Goal: Information Seeking & Learning: Learn about a topic

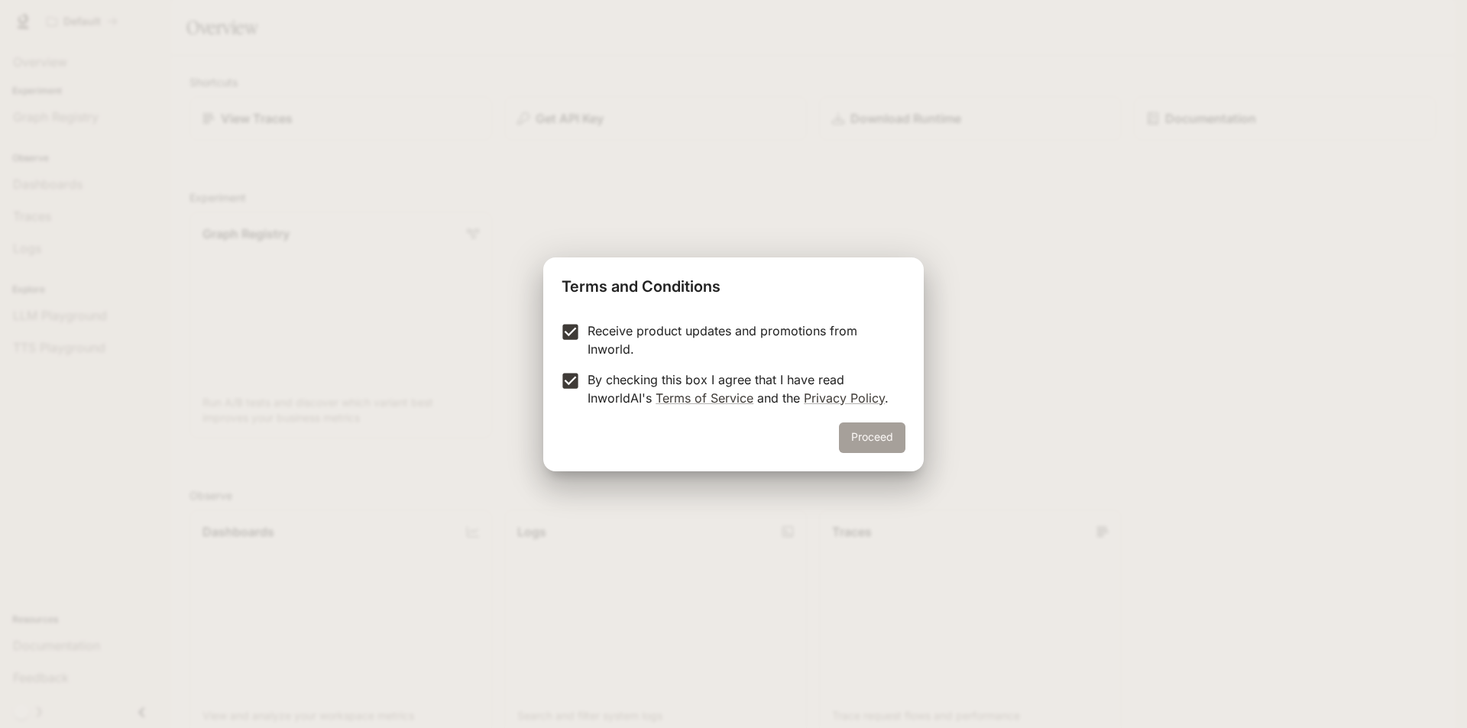
click at [857, 435] on button "Proceed" at bounding box center [872, 438] width 66 height 31
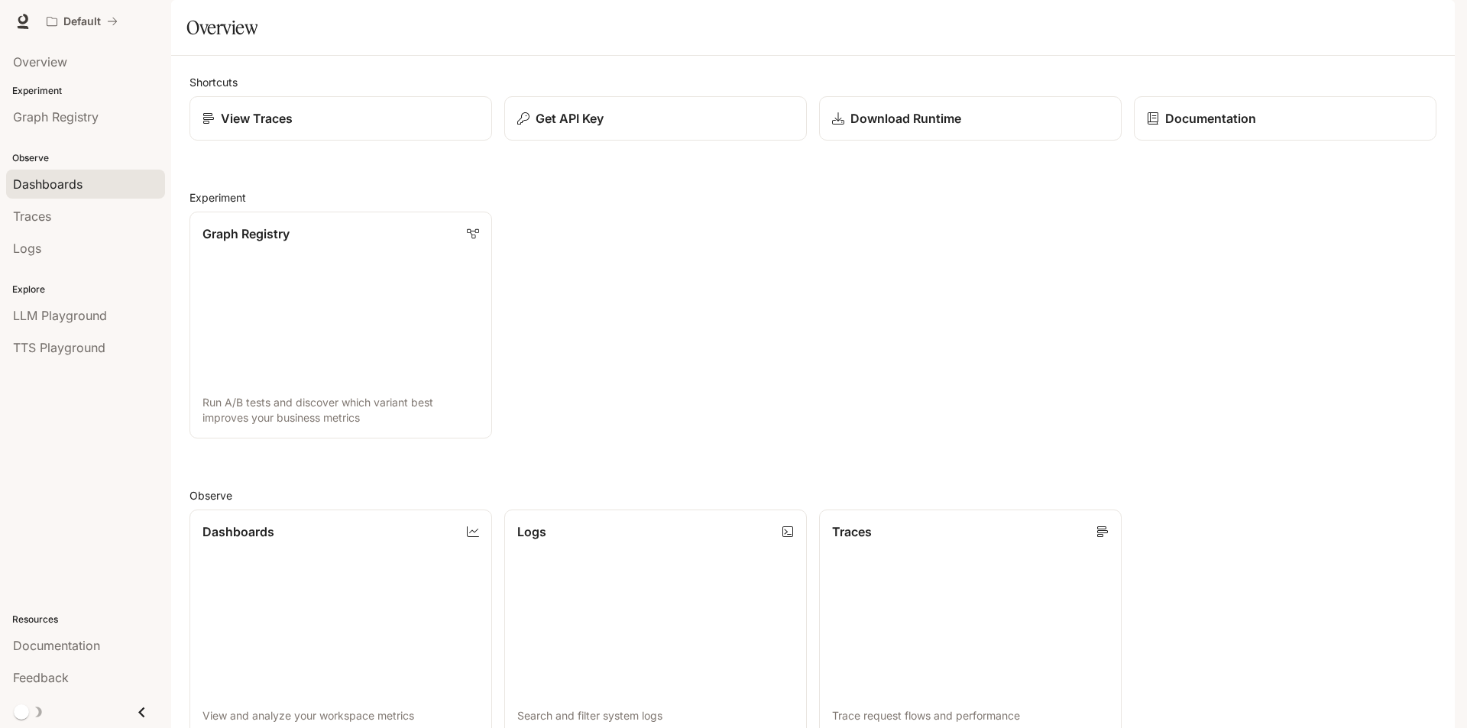
click at [68, 180] on span "Dashboards" at bounding box center [48, 184] width 70 height 18
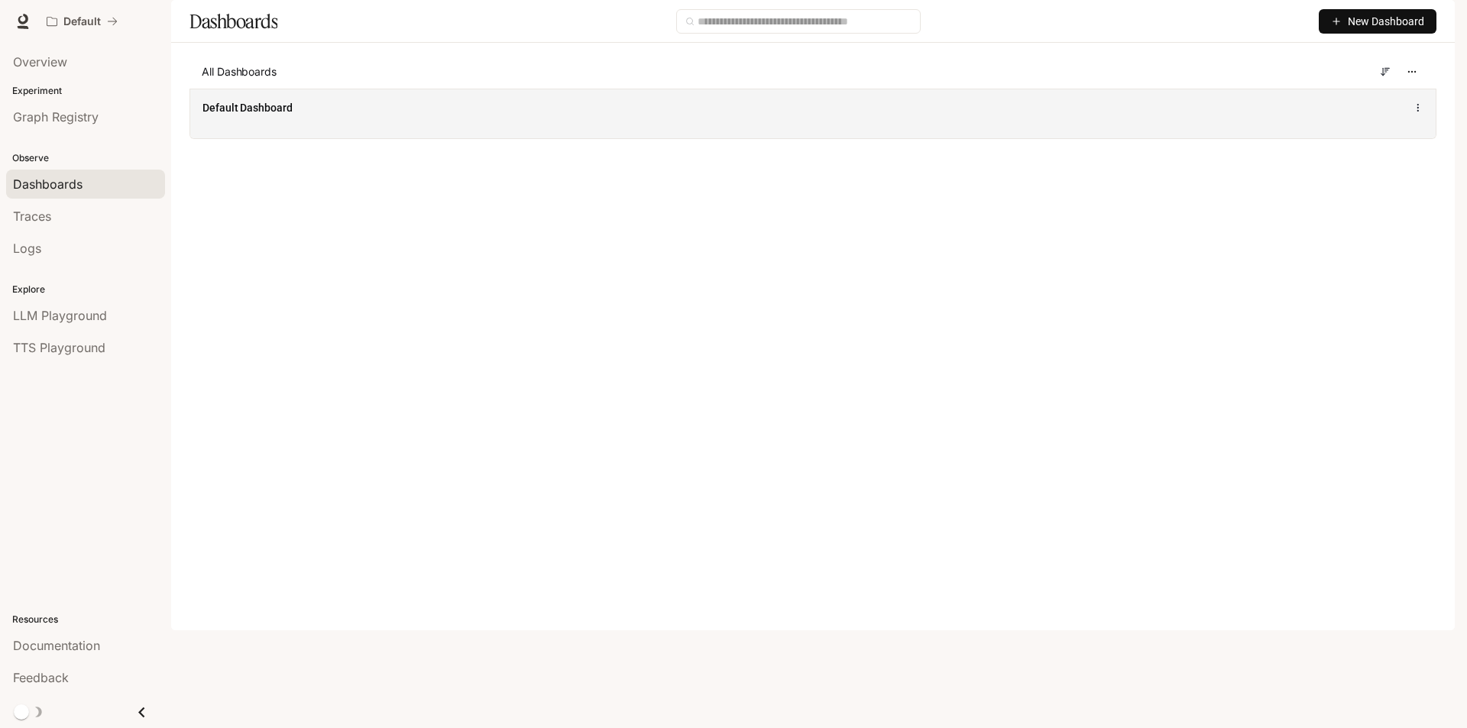
click at [287, 115] on span "Default Dashboard" at bounding box center [248, 107] width 90 height 15
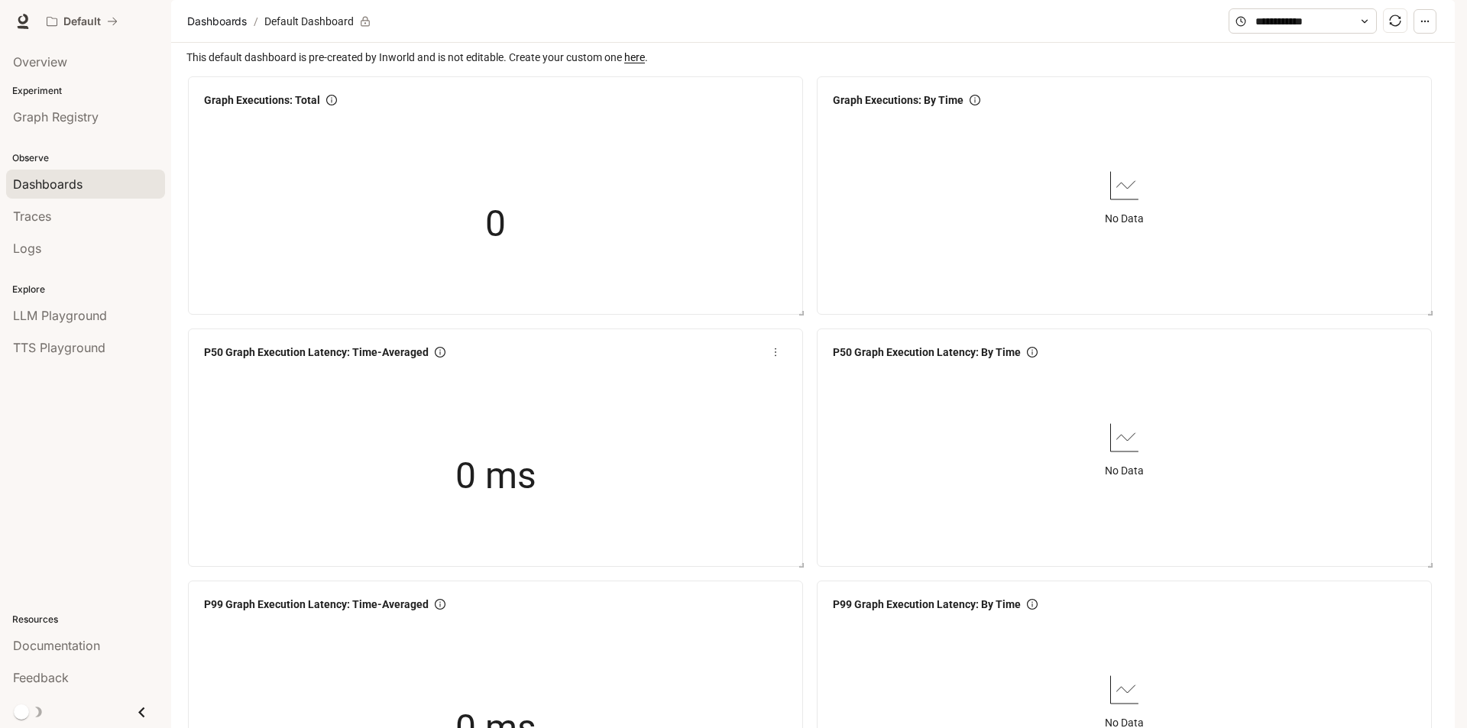
scroll to position [153, 0]
click at [50, 66] on span "Overview" at bounding box center [40, 62] width 54 height 18
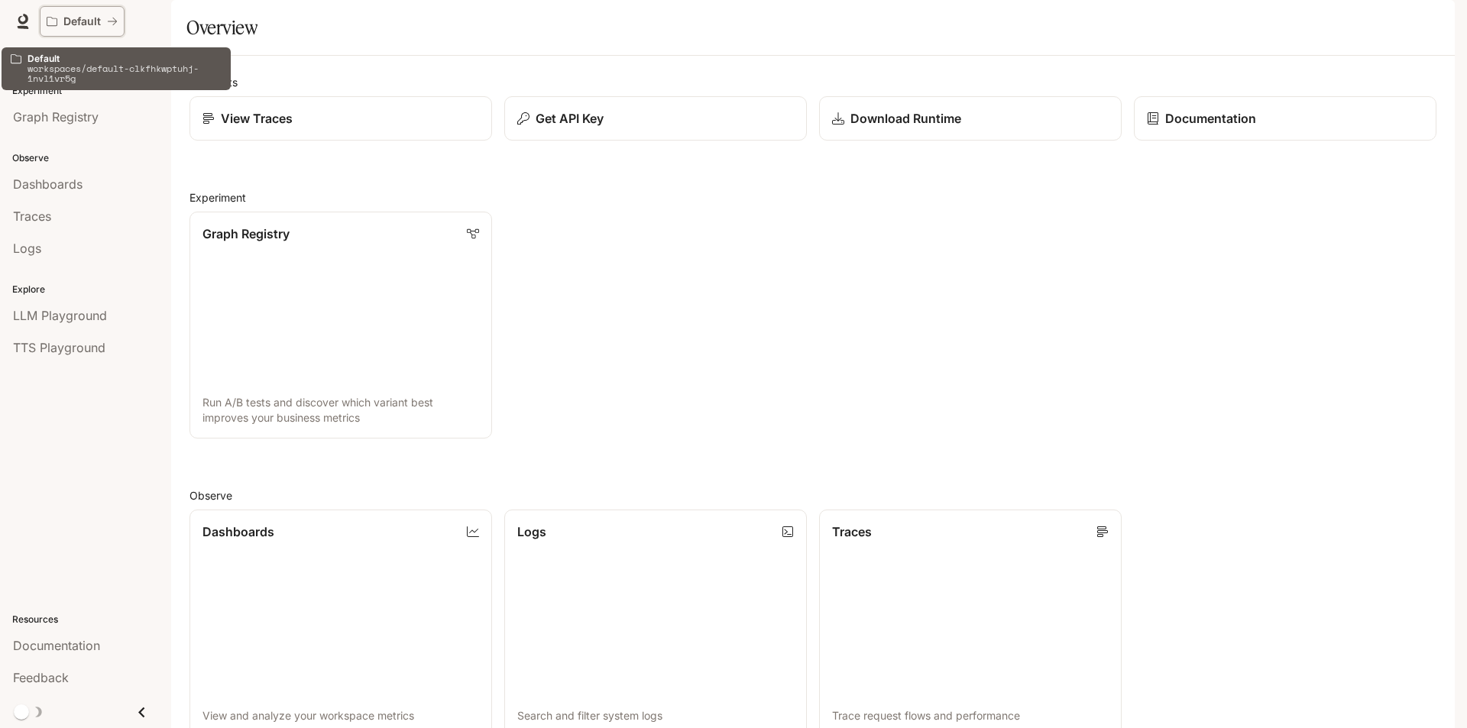
click at [88, 21] on p "Default" at bounding box center [81, 21] width 37 height 13
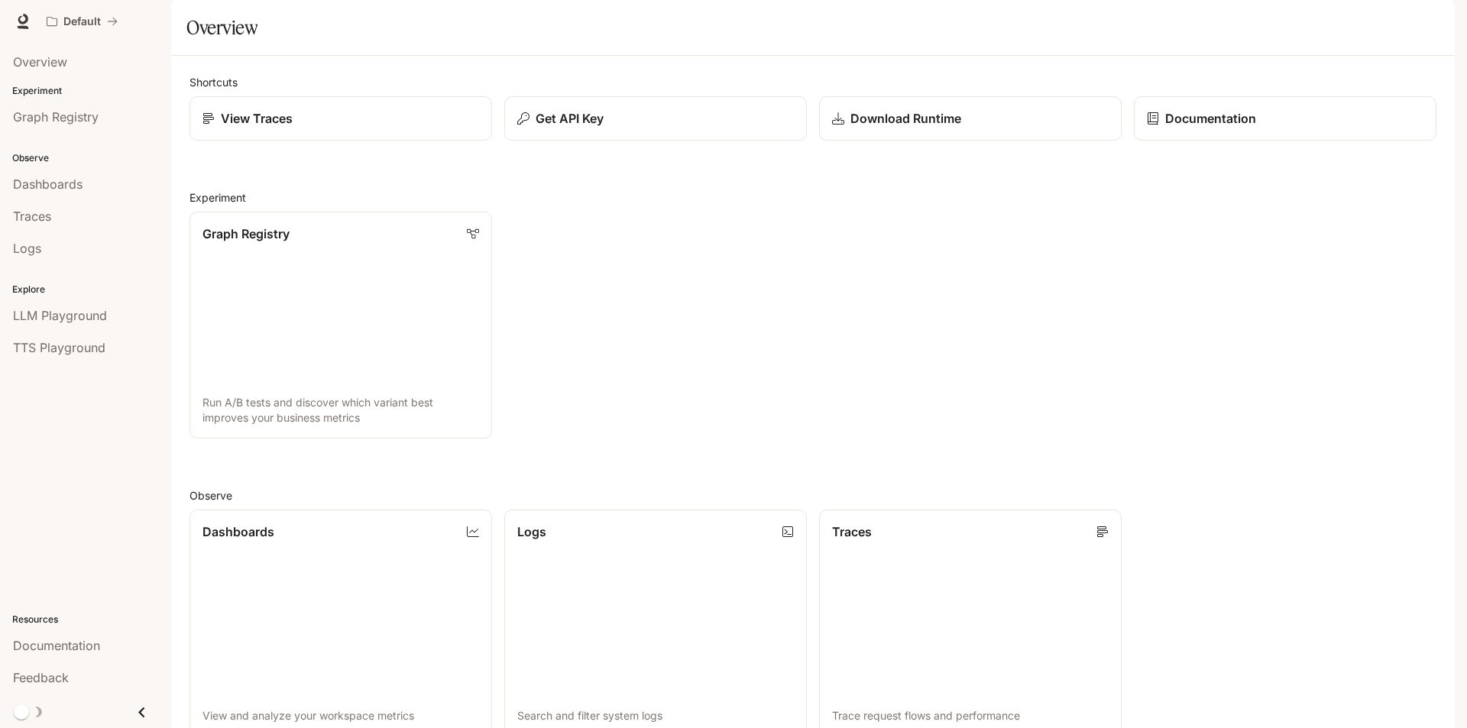
scroll to position [374, 0]
click at [32, 66] on span "Overview" at bounding box center [40, 62] width 54 height 18
click at [55, 117] on span "Graph Registry" at bounding box center [56, 117] width 86 height 18
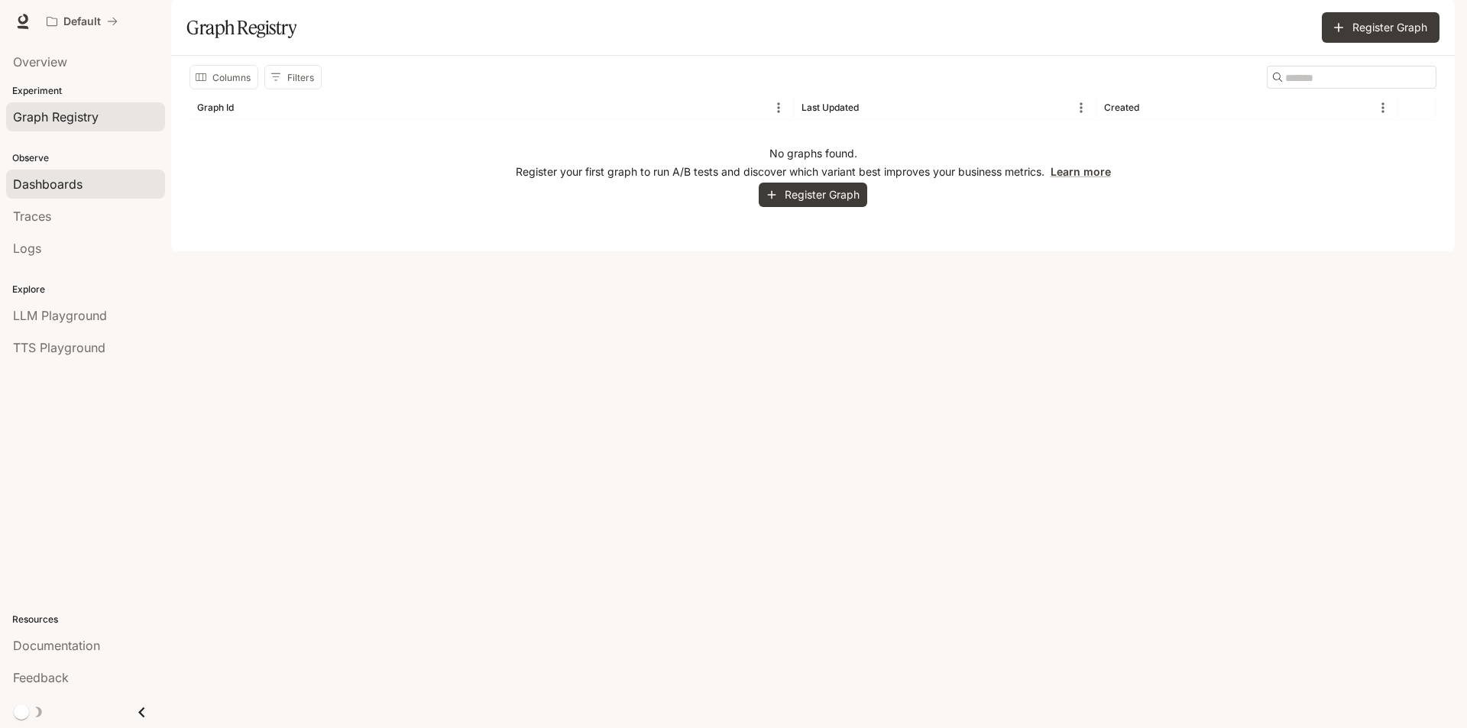
click at [39, 188] on span "Dashboards" at bounding box center [48, 184] width 70 height 18
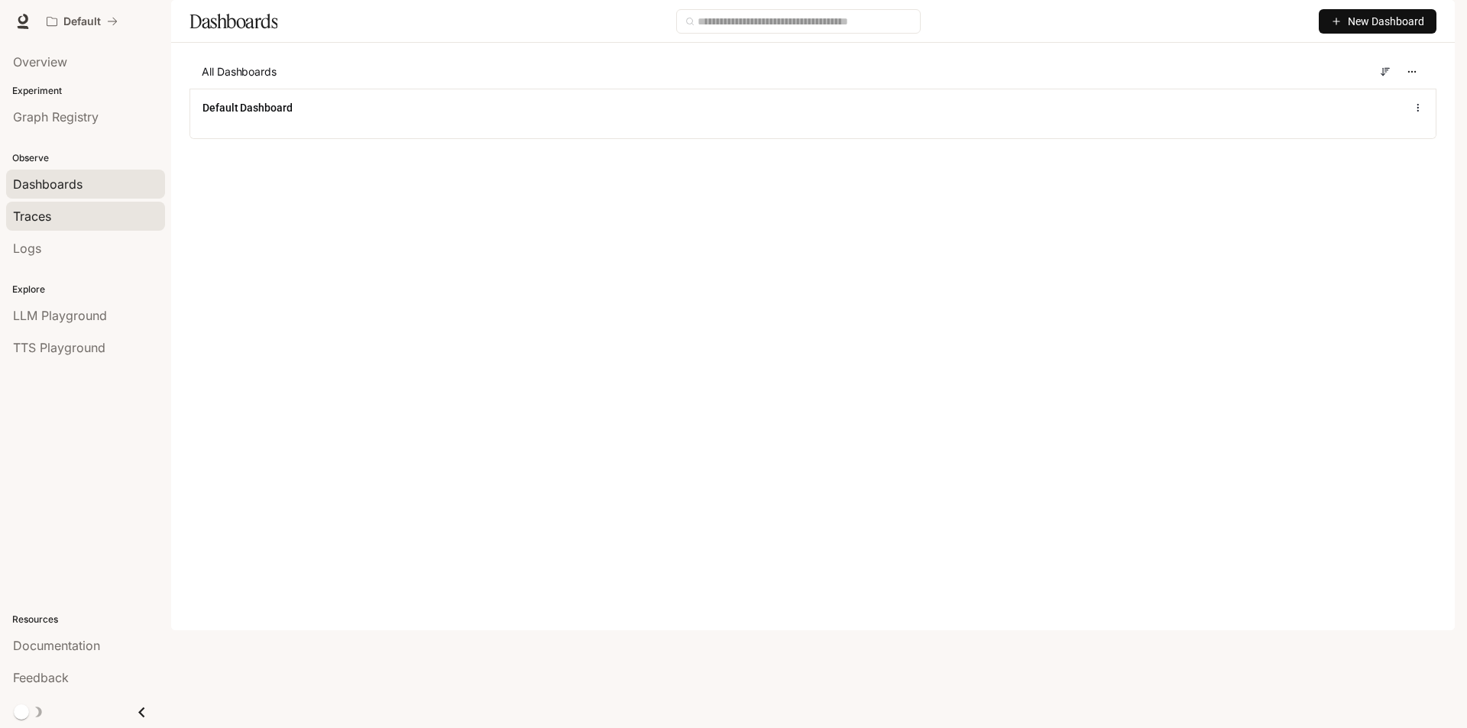
click at [19, 223] on span "Traces" at bounding box center [32, 216] width 38 height 18
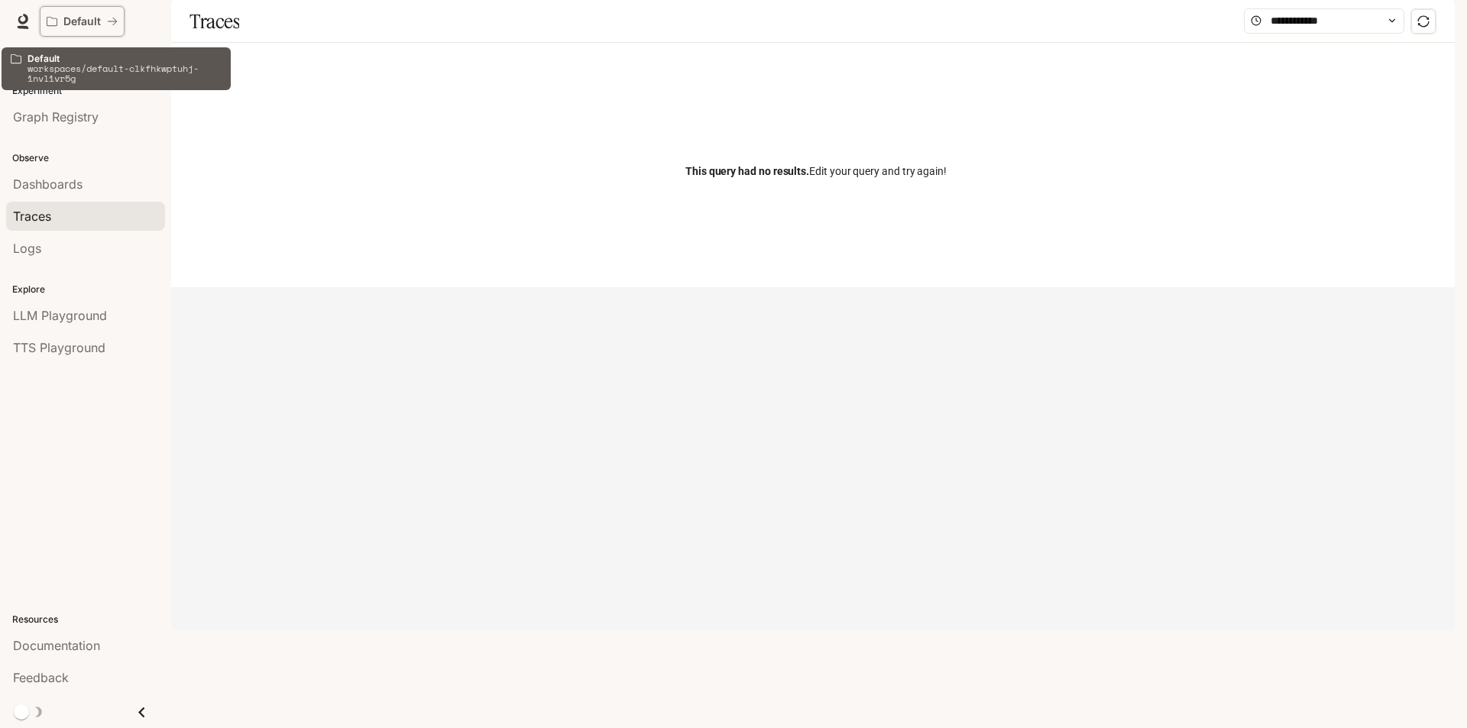
click at [51, 21] on icon "All workspaces" at bounding box center [52, 21] width 11 height 11
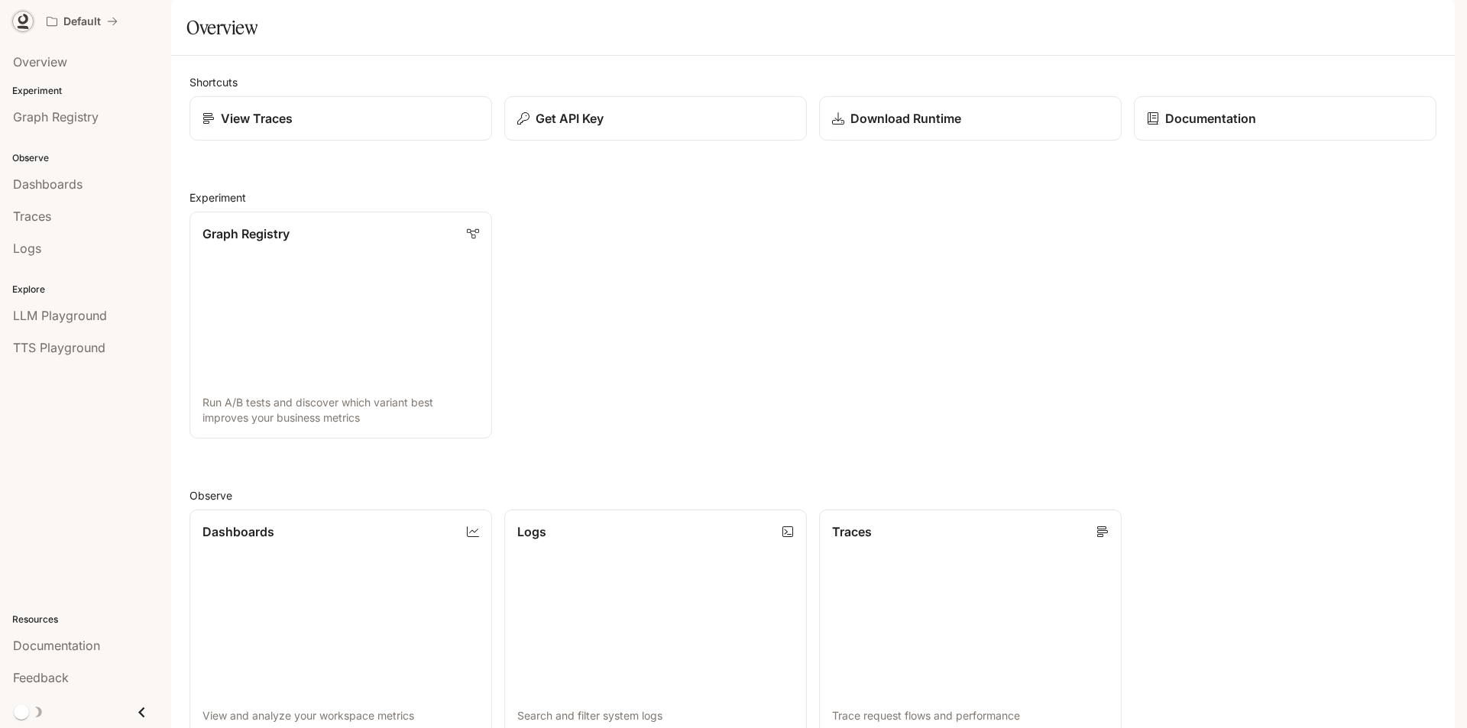
click at [18, 21] on icon at bounding box center [23, 19] width 10 height 11
click at [247, 128] on p "View Traces" at bounding box center [255, 118] width 73 height 18
click at [349, 284] on link "Graph Registry Run A/B tests and discover which variant best improves your busi…" at bounding box center [341, 325] width 306 height 229
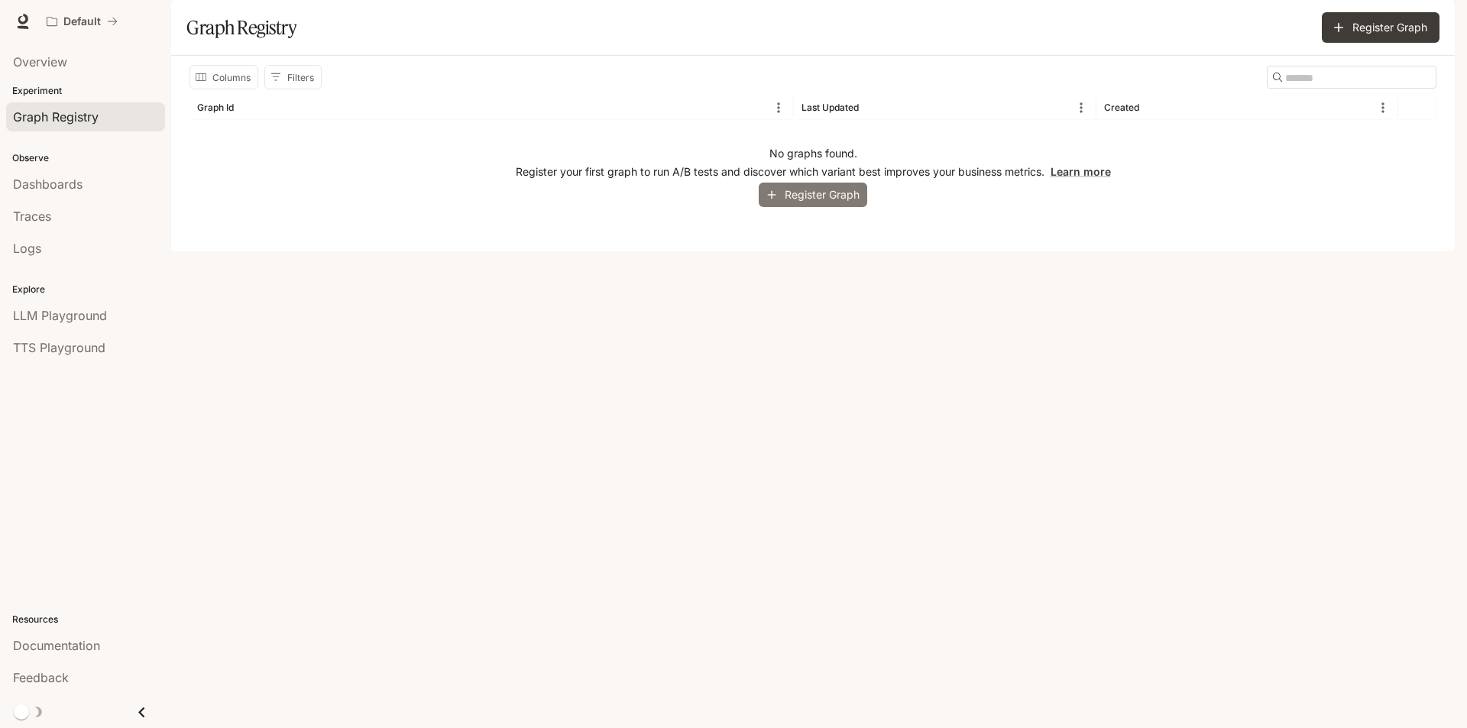
click at [848, 208] on button "Register Graph" at bounding box center [813, 195] width 109 height 25
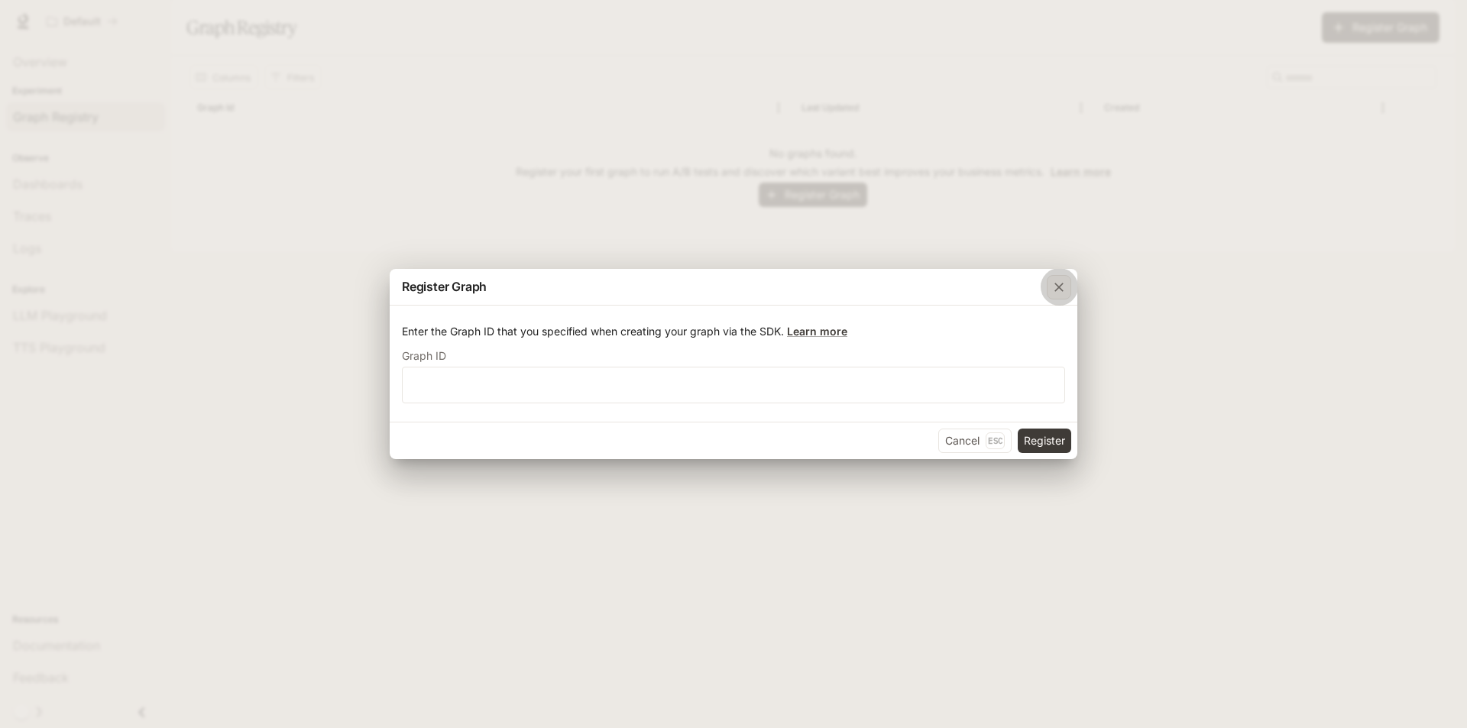
click at [1061, 295] on div "button" at bounding box center [1059, 287] width 24 height 24
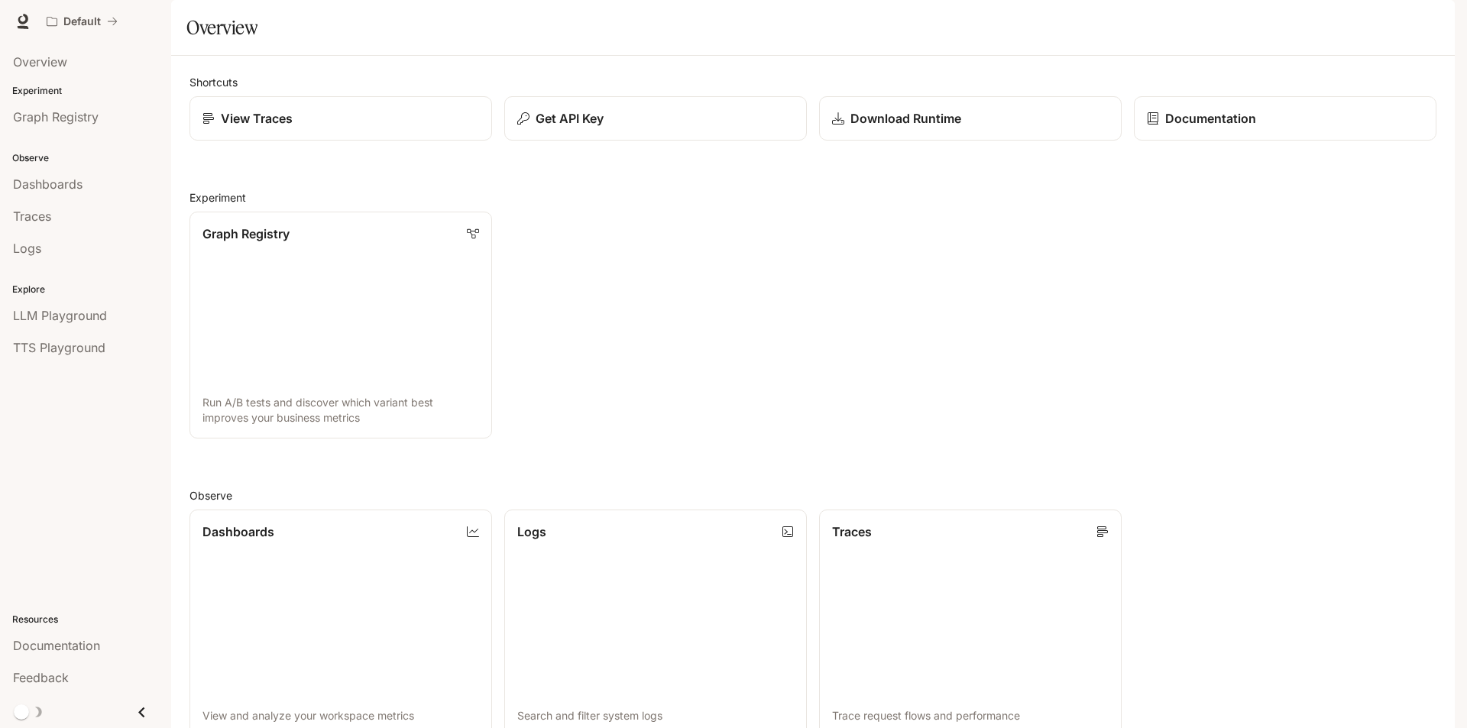
scroll to position [374, 0]
click at [288, 509] on link "Dashboards View and analyze your workspace metrics" at bounding box center [341, 623] width 306 height 229
click at [37, 646] on span "Documentation" at bounding box center [56, 646] width 87 height 18
drag, startPoint x: 3, startPoint y: 58, endPoint x: 35, endPoint y: 131, distance: 79.4
click at [41, 188] on div "Overview Experiment Graph Registry Observe Dashboards Traces Logs Explore LLM P…" at bounding box center [85, 386] width 171 height 686
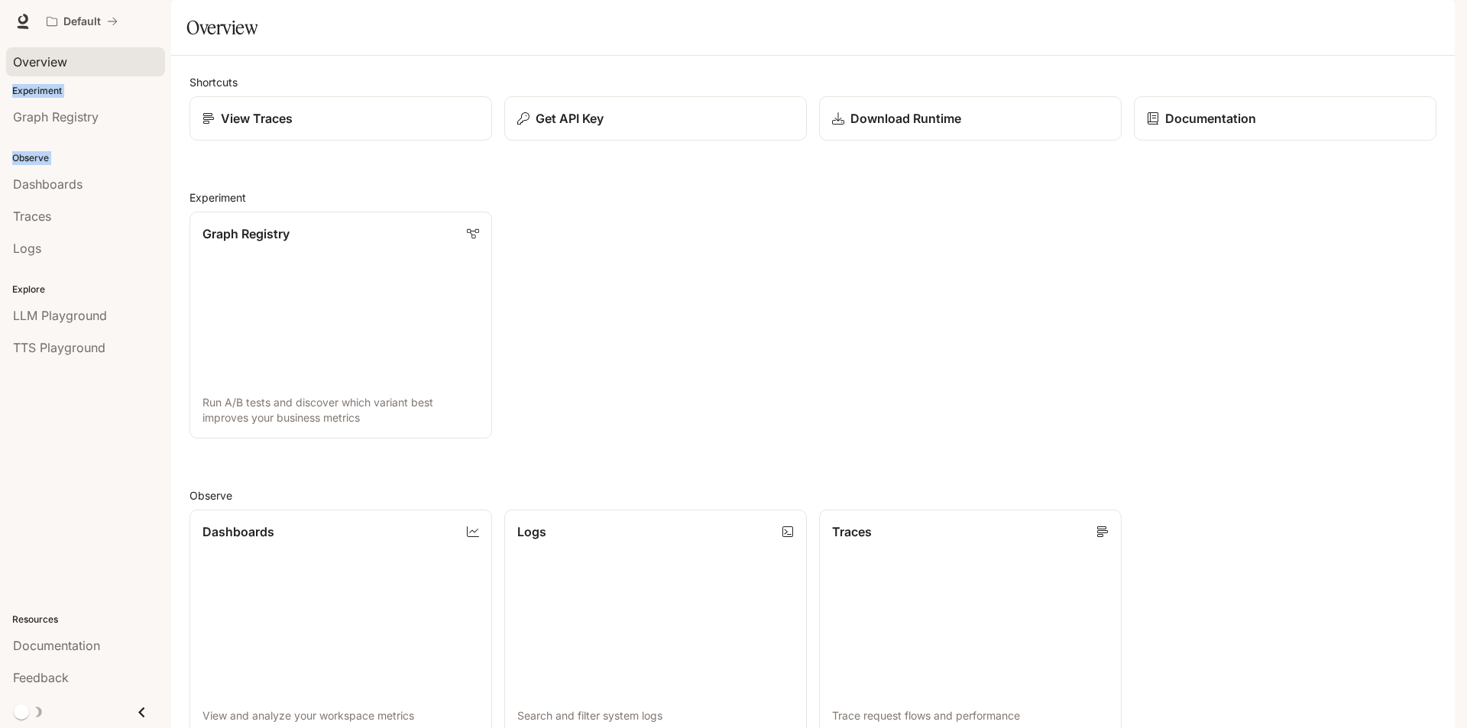
click at [79, 76] on link "Overview" at bounding box center [85, 61] width 159 height 29
click at [108, 95] on p "Experiment" at bounding box center [85, 91] width 171 height 14
drag, startPoint x: 0, startPoint y: 37, endPoint x: 17, endPoint y: 79, distance: 45.3
click at [50, 136] on div "Skip to main content Default Documentation Documentation Portal Overview Experi…" at bounding box center [733, 364] width 1467 height 728
click at [0, 27] on div "Default Documentation Documentation" at bounding box center [733, 21] width 1467 height 43
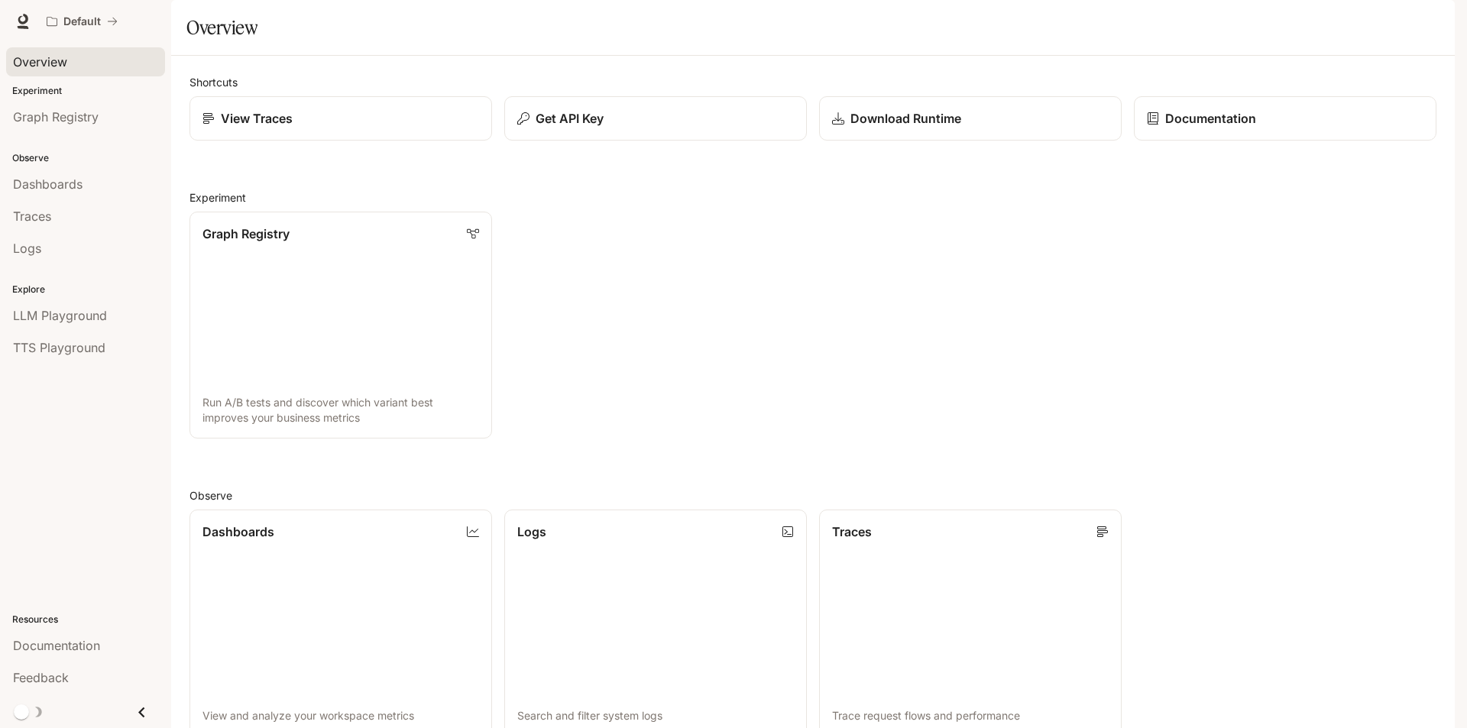
drag, startPoint x: 8, startPoint y: 47, endPoint x: 26, endPoint y: 76, distance: 33.9
click at [26, 76] on li "Overview" at bounding box center [85, 62] width 171 height 32
click at [161, 120] on link "Graph Registry" at bounding box center [85, 116] width 159 height 29
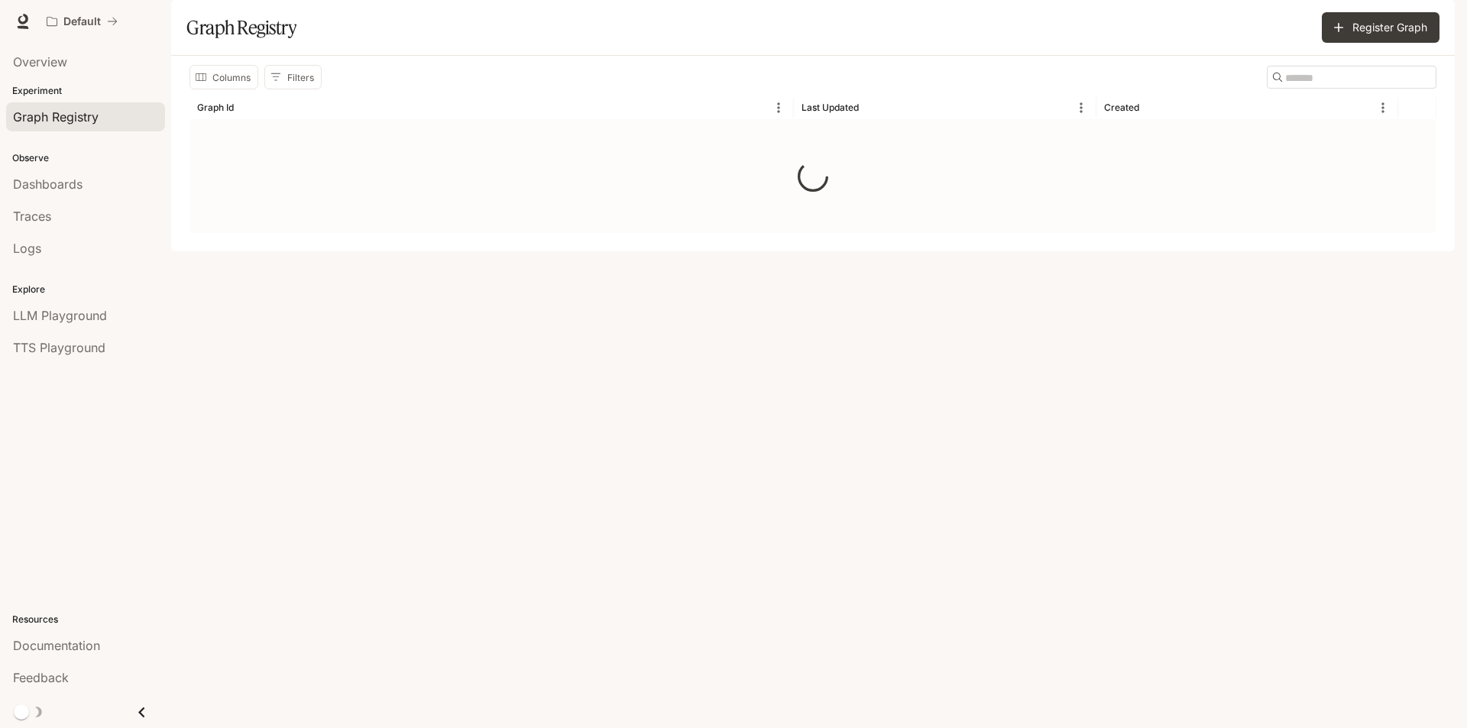
click at [197, 42] on div "Default Documentation Documentation" at bounding box center [733, 21] width 1467 height 43
click at [199, 31] on div "Default" at bounding box center [679, 21] width 1279 height 31
click at [10, 35] on div "Default Documentation Documentation" at bounding box center [733, 21] width 1467 height 43
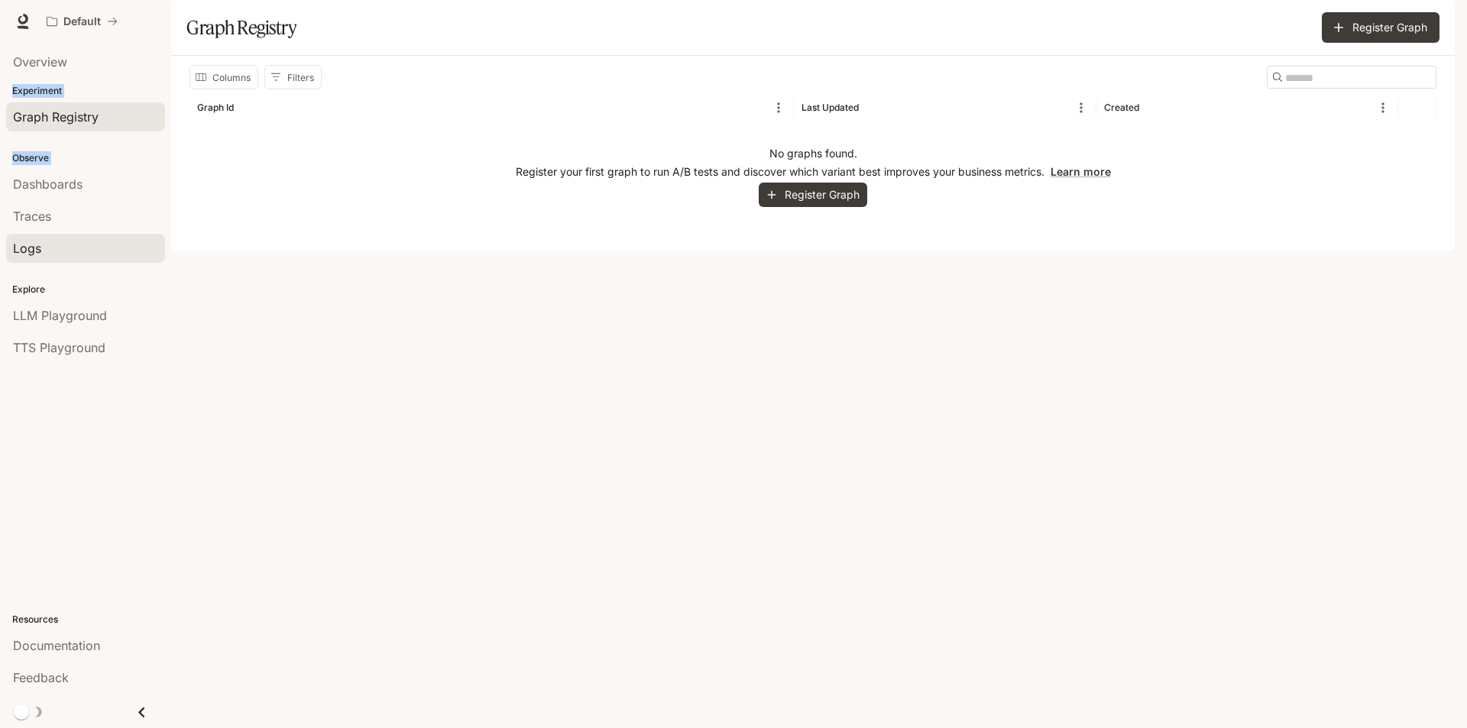
drag, startPoint x: 10, startPoint y: 35, endPoint x: 104, endPoint y: 238, distance: 223.3
click at [101, 236] on div "Skip to main content Default Documentation Documentation Portal Overview Experi…" at bounding box center [733, 364] width 1467 height 728
click at [139, 296] on p "Explore" at bounding box center [85, 290] width 171 height 14
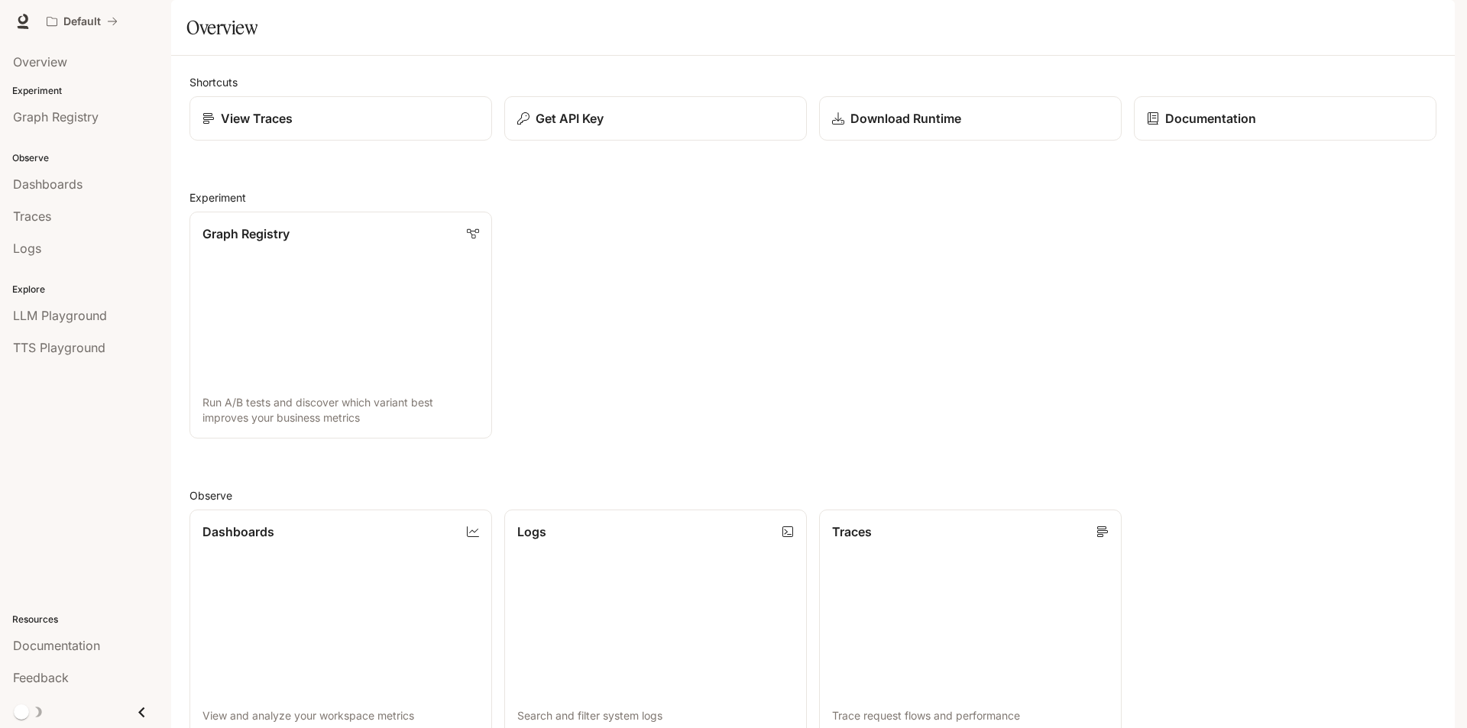
click at [1428, 28] on img "button" at bounding box center [1433, 21] width 21 height 21
click at [1243, 272] on span "Sign out" at bounding box center [1336, 267] width 200 height 15
